Goal: Find specific page/section

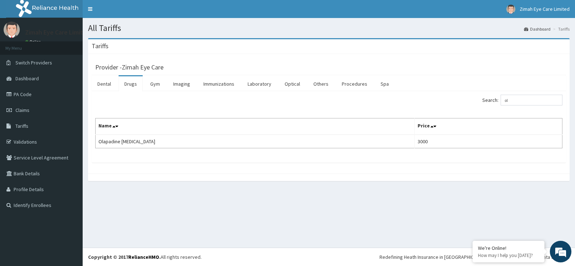
type input "o"
type input "tono"
click at [348, 84] on link "Procedures" at bounding box center [354, 83] width 37 height 15
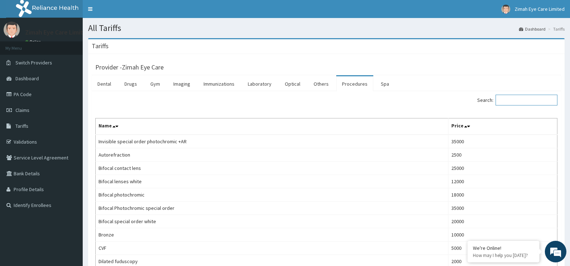
click at [512, 103] on input "Search:" at bounding box center [527, 100] width 62 height 11
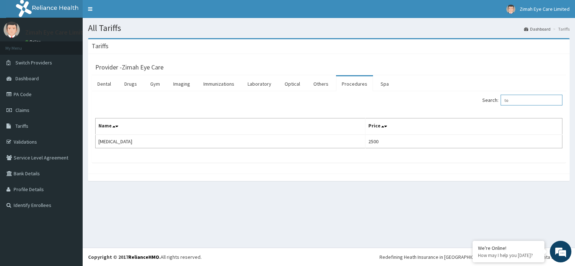
type input "t"
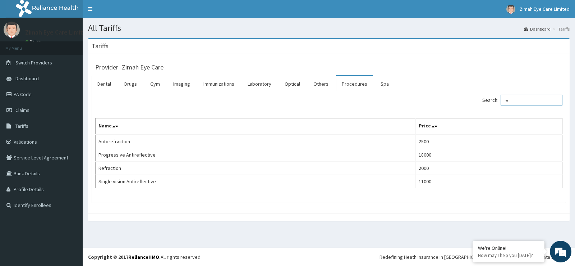
type input "r"
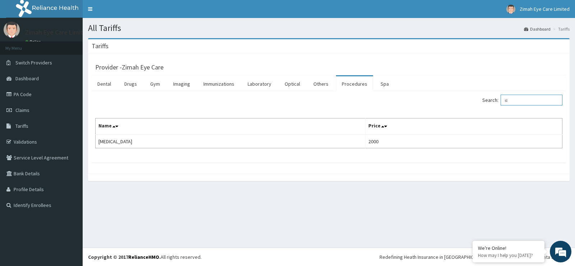
type input "s"
type input "o"
type input "p"
type input "c"
type input "o"
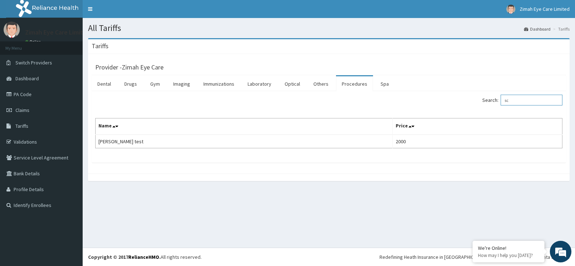
type input "s"
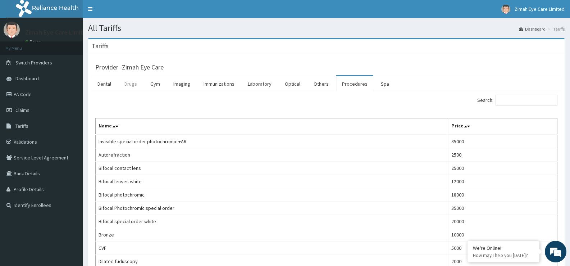
click at [140, 84] on link "Drugs" at bounding box center [131, 83] width 24 height 15
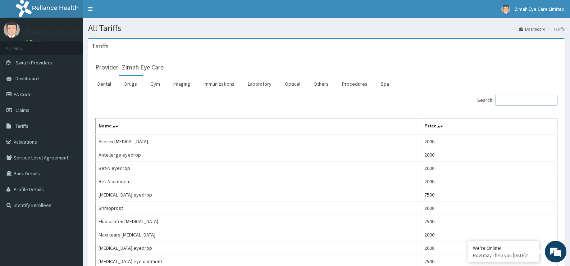
click at [541, 98] on input "Search:" at bounding box center [527, 100] width 62 height 11
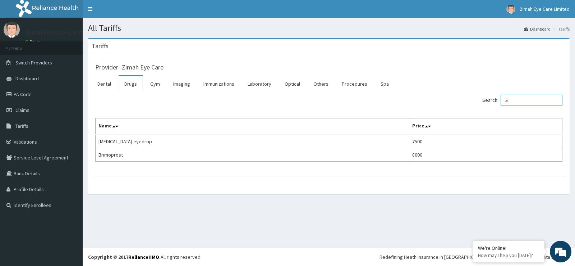
type input "b"
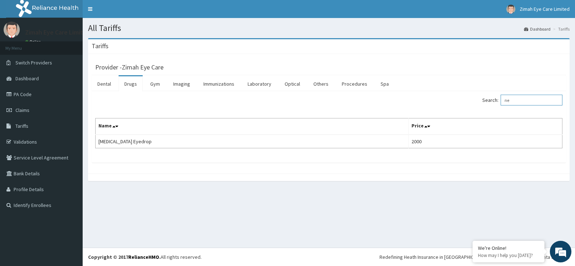
type input "n"
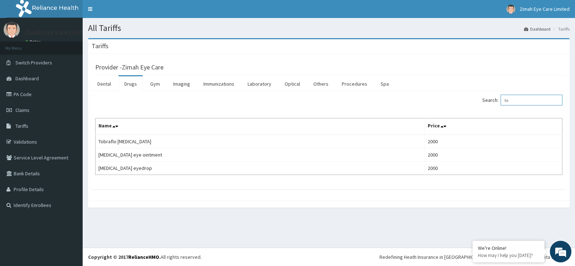
type input "t"
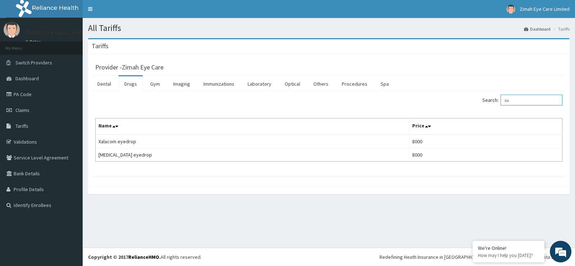
type input "x"
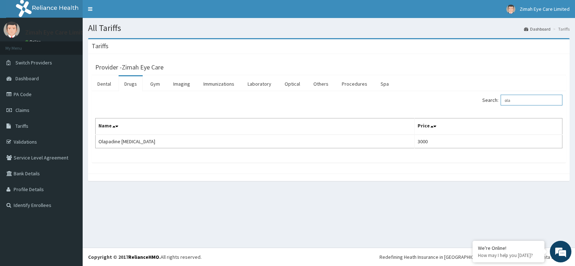
type input "ola"
